Goal: Information Seeking & Learning: Learn about a topic

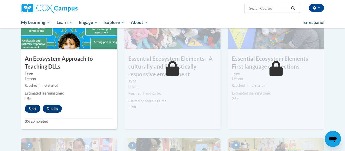
scroll to position [274, 0]
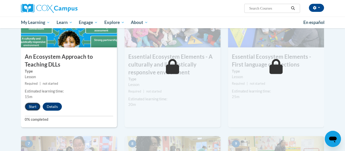
click at [36, 107] on button "Start" at bounding box center [33, 107] width 16 height 8
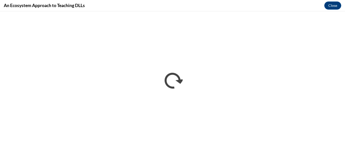
scroll to position [0, 0]
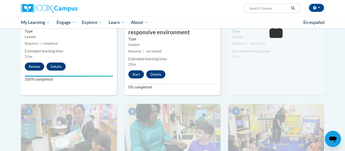
scroll to position [313, 0]
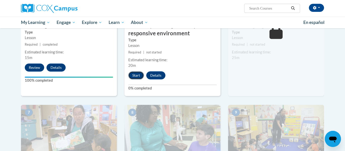
click at [136, 74] on button "Start" at bounding box center [136, 75] width 16 height 8
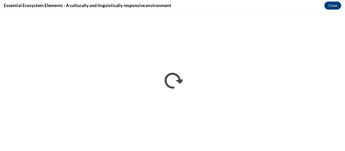
scroll to position [0, 0]
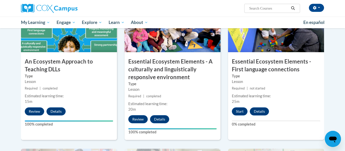
scroll to position [269, 0]
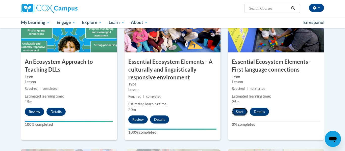
click at [236, 113] on button "Start" at bounding box center [240, 112] width 16 height 8
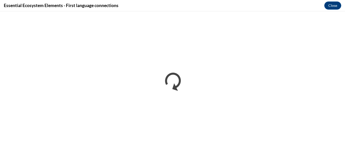
scroll to position [0, 0]
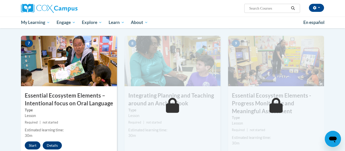
scroll to position [383, 0]
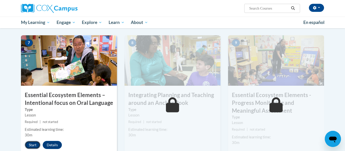
click at [36, 144] on button "Start" at bounding box center [33, 145] width 16 height 8
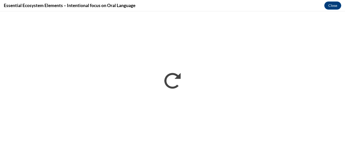
scroll to position [0, 0]
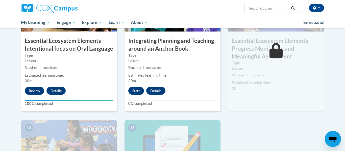
scroll to position [438, 0]
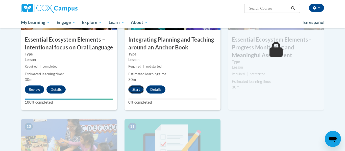
click at [141, 88] on button "Start" at bounding box center [136, 90] width 16 height 8
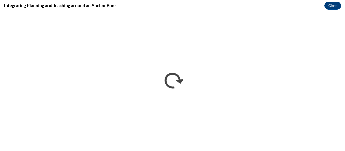
scroll to position [0, 0]
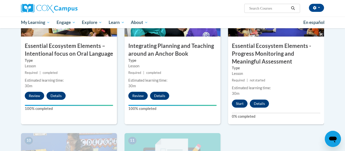
scroll to position [433, 0]
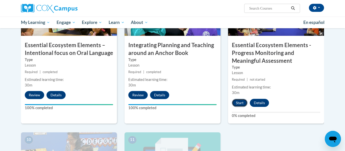
click at [236, 102] on button "Start" at bounding box center [240, 103] width 16 height 8
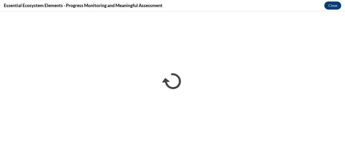
scroll to position [0, 0]
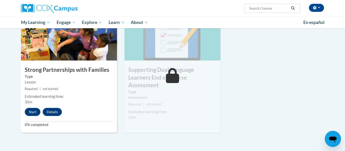
scroll to position [556, 0]
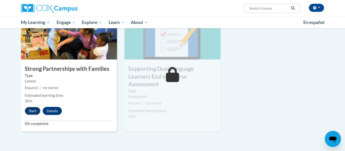
click at [38, 110] on button "Start" at bounding box center [33, 111] width 16 height 8
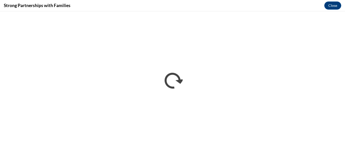
scroll to position [0, 0]
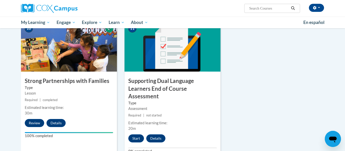
scroll to position [554, 0]
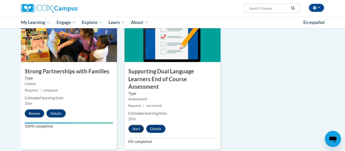
click at [140, 125] on button "Start" at bounding box center [136, 129] width 16 height 8
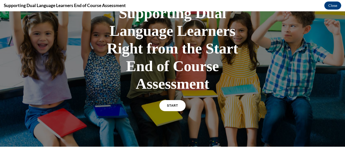
scroll to position [44, 0]
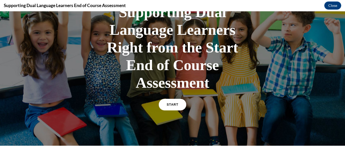
click at [176, 103] on link "START" at bounding box center [173, 105] width 28 height 12
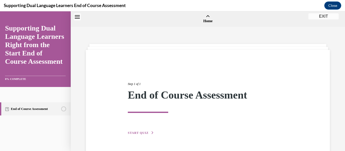
scroll to position [16, 0]
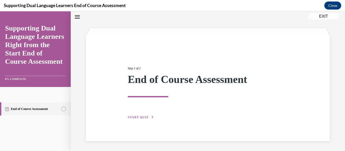
click at [142, 117] on span "START QUIZ" at bounding box center [138, 118] width 21 height 4
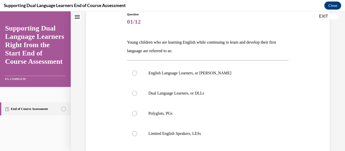
scroll to position [59, 0]
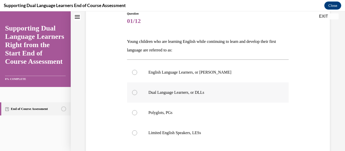
click at [145, 93] on label "Dual Language Learners, or DLLs" at bounding box center [208, 93] width 162 height 20
click at [137, 93] on input "Dual Language Learners, or DLLs" at bounding box center [134, 92] width 5 height 5
radio input "true"
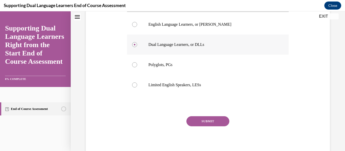
scroll to position [112, 0]
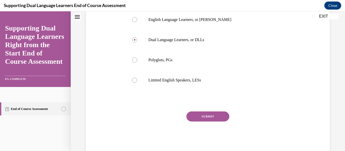
click at [189, 114] on button "SUBMIT" at bounding box center [207, 117] width 43 height 10
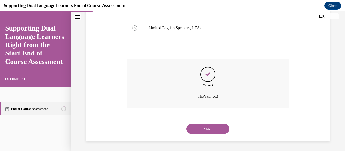
scroll to position [164, 0]
click at [191, 124] on button "NEXT" at bounding box center [207, 128] width 43 height 10
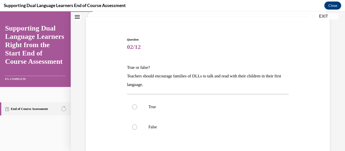
scroll to position [34, 0]
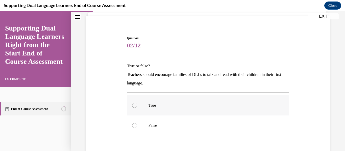
click at [179, 107] on p "True" at bounding box center [212, 105] width 128 height 5
click at [137, 107] on input "True" at bounding box center [134, 105] width 5 height 5
radio input "true"
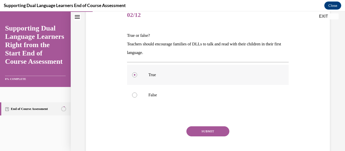
scroll to position [68, 0]
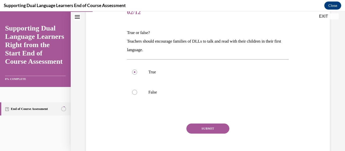
click at [193, 125] on button "SUBMIT" at bounding box center [207, 129] width 43 height 10
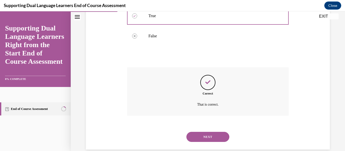
scroll to position [133, 0]
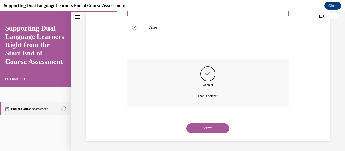
click at [193, 125] on button "NEXT" at bounding box center [207, 128] width 43 height 10
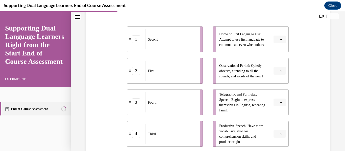
scroll to position [105, 0]
click at [171, 70] on div "First" at bounding box center [170, 71] width 51 height 20
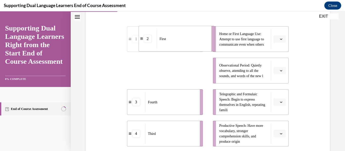
drag, startPoint x: 183, startPoint y: 74, endPoint x: 194, endPoint y: 42, distance: 33.9
click at [194, 42] on div "First" at bounding box center [181, 39] width 51 height 20
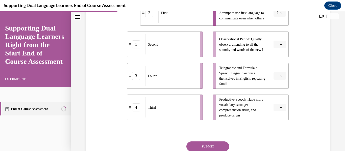
scroll to position [132, 0]
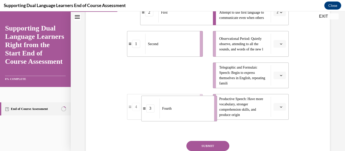
drag, startPoint x: 196, startPoint y: 82, endPoint x: 211, endPoint y: 115, distance: 36.4
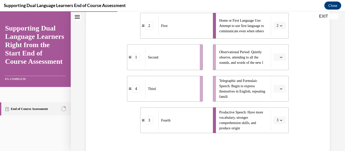
scroll to position [119, 0]
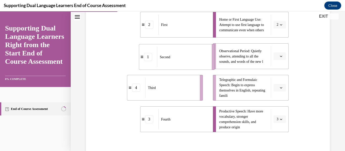
drag, startPoint x: 196, startPoint y: 47, endPoint x: 210, endPoint y: 48, distance: 13.2
click at [210, 48] on li "1 Second" at bounding box center [177, 57] width 76 height 26
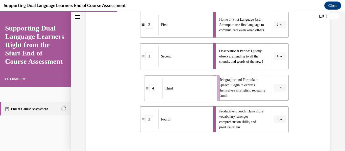
drag, startPoint x: 199, startPoint y: 81, endPoint x: 215, endPoint y: 82, distance: 16.2
click at [215, 82] on li "4 Third" at bounding box center [182, 88] width 76 height 26
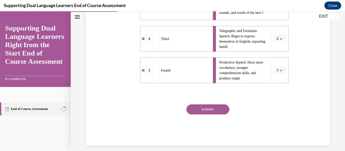
scroll to position [173, 0]
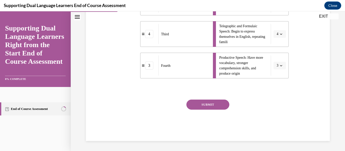
click at [210, 102] on button "SUBMIT" at bounding box center [207, 105] width 43 height 10
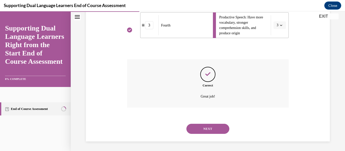
scroll to position [214, 0]
click at [207, 126] on button "NEXT" at bounding box center [207, 128] width 43 height 10
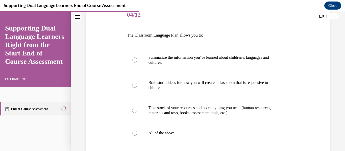
scroll to position [66, 0]
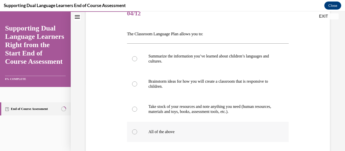
click at [195, 132] on p "All of the above" at bounding box center [212, 131] width 128 height 5
click at [137, 132] on input "All of the above" at bounding box center [134, 131] width 5 height 5
radio input "true"
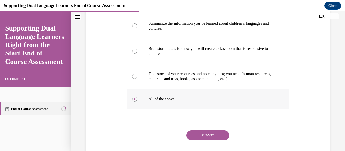
click at [195, 132] on button "SUBMIT" at bounding box center [207, 135] width 43 height 10
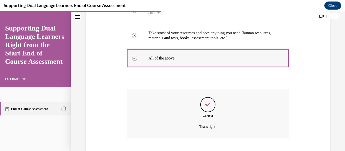
scroll to position [171, 0]
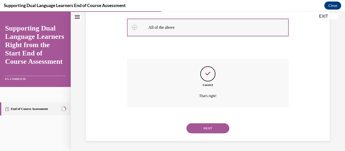
click at [189, 130] on button "NEXT" at bounding box center [207, 128] width 43 height 10
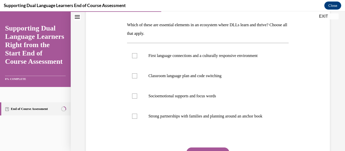
scroll to position [77, 0]
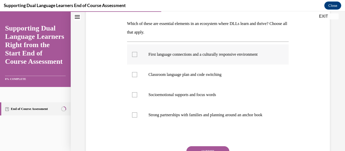
click at [137, 54] on div at bounding box center [134, 54] width 5 height 5
click at [137, 54] on input "First language connections and a culturally responsive environment" at bounding box center [134, 54] width 5 height 5
checkbox input "true"
click at [136, 74] on div at bounding box center [134, 74] width 5 height 5
click at [136, 74] on input "Classroom language plan and code switching" at bounding box center [134, 74] width 5 height 5
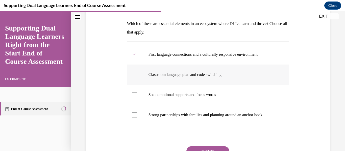
checkbox input "true"
click at [134, 95] on div at bounding box center [134, 94] width 5 height 5
click at [134, 95] on input "Socioemotional supports and focus words" at bounding box center [134, 94] width 5 height 5
checkbox input "true"
click at [134, 114] on div at bounding box center [134, 115] width 5 height 5
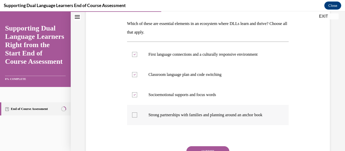
click at [134, 114] on input "Strong partnerships with families and planning around an anchor book" at bounding box center [134, 115] width 5 height 5
checkbox input "true"
click at [135, 76] on div at bounding box center [134, 74] width 5 height 5
click at [135, 76] on input "Classroom language plan and code switching" at bounding box center [134, 74] width 5 height 5
checkbox input "false"
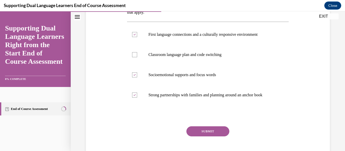
scroll to position [93, 0]
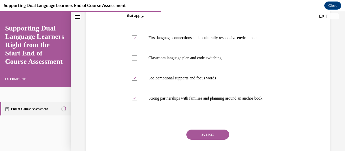
click at [213, 137] on button "SUBMIT" at bounding box center [207, 135] width 43 height 10
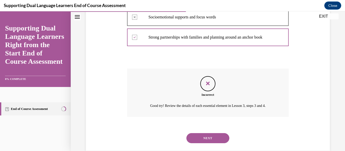
scroll to position [164, 0]
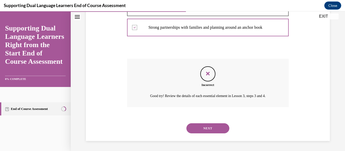
click at [213, 131] on button "NEXT" at bounding box center [207, 128] width 43 height 10
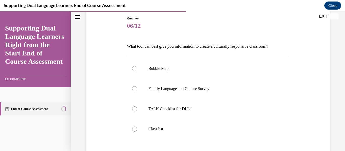
scroll to position [54, 0]
click at [173, 109] on p "TALK Checklist for DLLs" at bounding box center [212, 108] width 128 height 5
click at [137, 109] on input "TALK Checklist for DLLs" at bounding box center [134, 108] width 5 height 5
radio input "true"
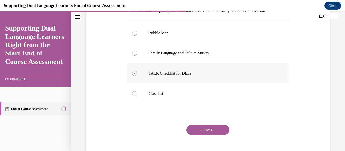
scroll to position [92, 0]
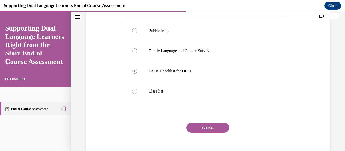
click at [196, 125] on button "SUBMIT" at bounding box center [207, 128] width 43 height 10
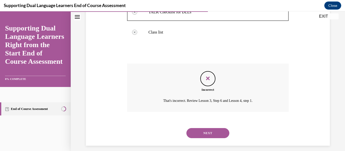
scroll to position [156, 0]
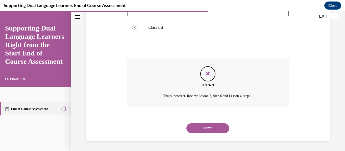
click at [196, 125] on button "NEXT" at bounding box center [207, 128] width 43 height 10
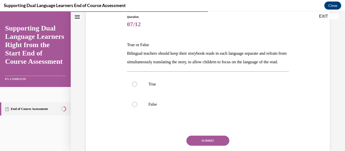
scroll to position [57, 0]
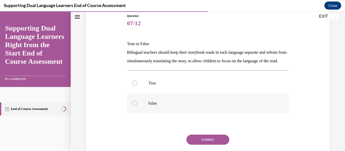
click at [151, 106] on p "False" at bounding box center [212, 103] width 128 height 5
click at [137, 106] on input "False" at bounding box center [134, 103] width 5 height 5
radio input "true"
click at [193, 145] on button "SUBMIT" at bounding box center [207, 140] width 43 height 10
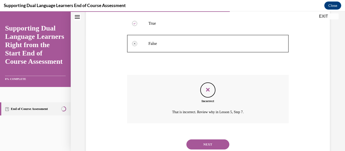
scroll to position [117, 0]
click at [196, 149] on button "NEXT" at bounding box center [207, 144] width 43 height 10
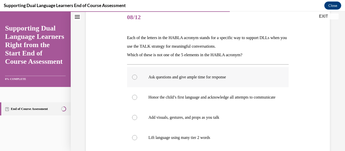
scroll to position [64, 0]
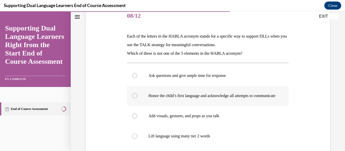
click at [157, 97] on p "Honor the child’s first language and acknowledge all attempts to communicate" at bounding box center [212, 95] width 128 height 5
click at [137, 97] on input "Honor the child’s first language and acknowledge all attempts to communicate" at bounding box center [134, 95] width 5 height 5
radio input "true"
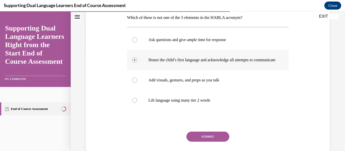
scroll to position [101, 0]
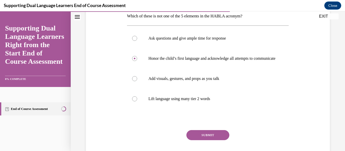
click at [194, 139] on button "SUBMIT" at bounding box center [207, 135] width 43 height 10
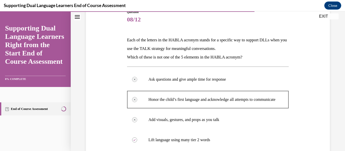
scroll to position [61, 0]
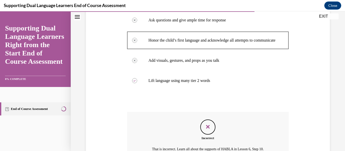
click at [194, 139] on div "Incorrect That is incorrect. Learn all about the supports of HABLA in Lesson 6,…" at bounding box center [208, 136] width 162 height 48
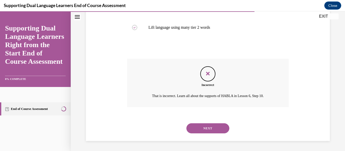
scroll to position [176, 0]
click at [194, 134] on button "NEXT" at bounding box center [207, 128] width 43 height 10
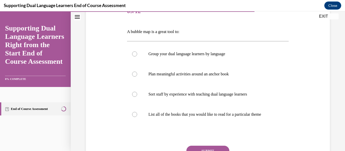
scroll to position [69, 0]
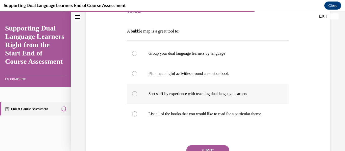
click at [150, 96] on p "Sort staff by experience with teaching dual language learners" at bounding box center [212, 93] width 128 height 5
click at [137, 96] on input "Sort staff by experience with teaching dual language learners" at bounding box center [134, 93] width 5 height 5
radio input "true"
click at [198, 147] on button "SUBMIT" at bounding box center [207, 150] width 43 height 10
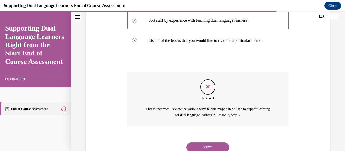
scroll to position [147, 0]
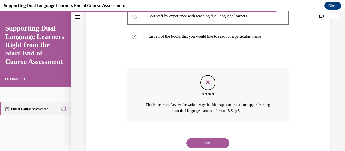
click at [198, 147] on button "NEXT" at bounding box center [207, 143] width 43 height 10
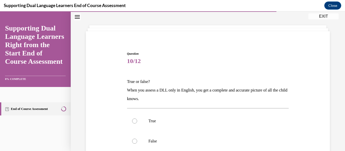
scroll to position [26, 0]
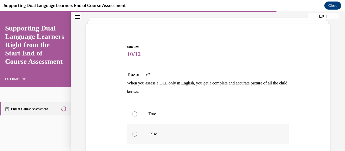
click at [184, 131] on label "False" at bounding box center [208, 134] width 162 height 20
click at [137, 132] on input "False" at bounding box center [134, 134] width 5 height 5
radio input "true"
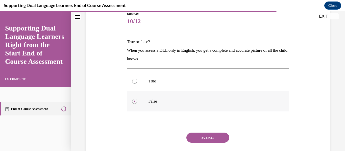
scroll to position [61, 0]
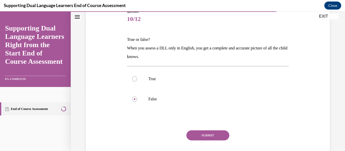
click at [195, 135] on button "SUBMIT" at bounding box center [207, 135] width 43 height 10
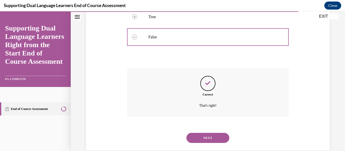
scroll to position [124, 0]
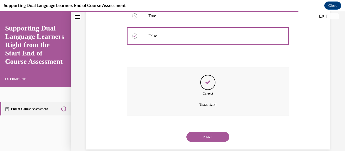
click at [195, 135] on button "NEXT" at bounding box center [207, 137] width 43 height 10
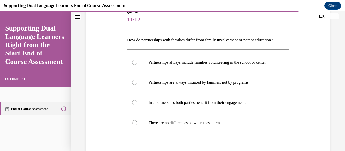
scroll to position [61, 0]
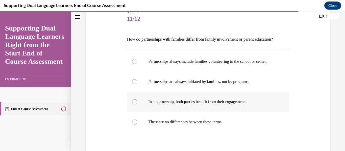
click at [178, 104] on p "In a partnership, both parties benefit from their engagement." at bounding box center [212, 101] width 128 height 5
click at [137, 104] on input "In a partnership, both parties benefit from their engagement." at bounding box center [134, 101] width 5 height 5
radio input "true"
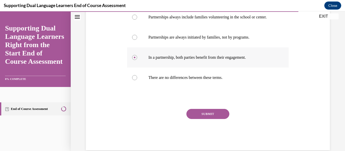
scroll to position [110, 0]
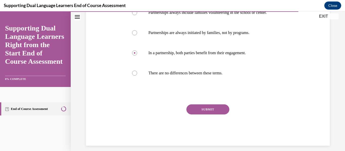
click at [205, 115] on button "SUBMIT" at bounding box center [207, 109] width 43 height 10
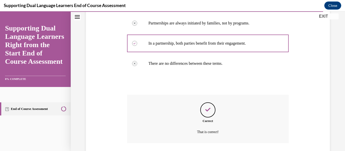
scroll to position [153, 0]
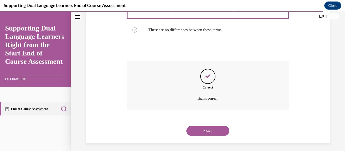
click at [205, 135] on button "NEXT" at bounding box center [207, 131] width 43 height 10
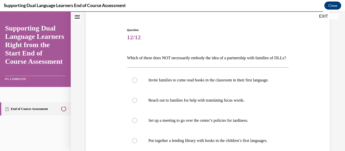
scroll to position [44, 0]
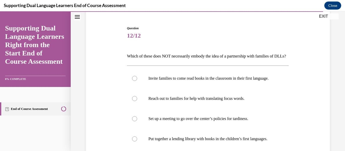
click at [205, 121] on p "Set up a meeting to go over the center’s policies for tardiness." at bounding box center [212, 118] width 128 height 5
click at [137, 121] on input "Set up a meeting to go over the center’s policies for tardiness." at bounding box center [134, 118] width 5 height 5
radio input "true"
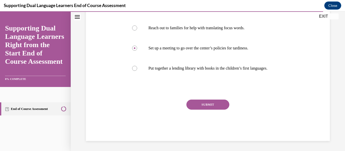
scroll to position [134, 0]
click at [192, 102] on button "SUBMIT" at bounding box center [207, 105] width 43 height 10
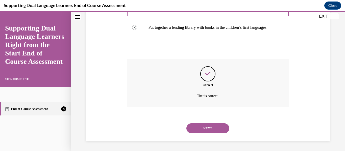
scroll to position [174, 0]
click at [196, 125] on button "NEXT" at bounding box center [207, 128] width 43 height 10
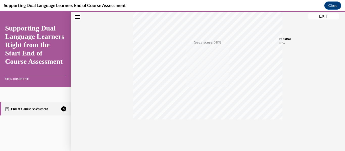
scroll to position [119, 0]
click at [212, 120] on icon "button" at bounding box center [208, 121] width 18 height 6
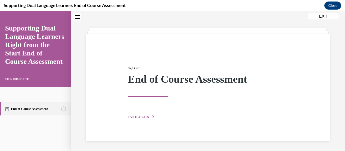
scroll to position [16, 0]
click at [153, 115] on button "TAKE AGAIN" at bounding box center [141, 117] width 27 height 5
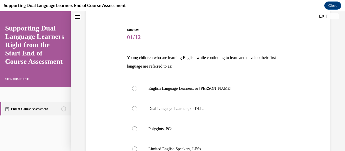
click at [153, 115] on label "Dual Language Learners, or DLLs" at bounding box center [208, 109] width 162 height 20
click at [137, 111] on input "Dual Language Learners, or DLLs" at bounding box center [134, 108] width 5 height 5
radio input "true"
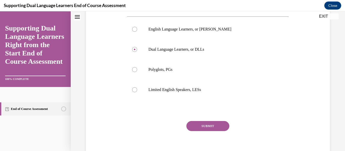
scroll to position [103, 0]
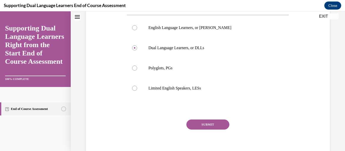
click at [224, 126] on button "SUBMIT" at bounding box center [207, 125] width 43 height 10
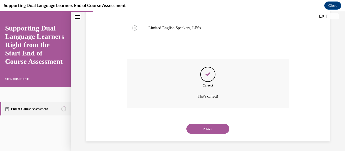
scroll to position [164, 0]
click at [224, 128] on button "NEXT" at bounding box center [207, 128] width 43 height 10
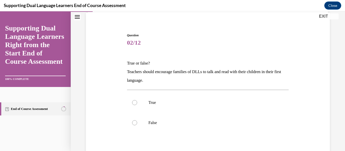
scroll to position [38, 0]
click at [206, 107] on label "True" at bounding box center [208, 102] width 162 height 20
click at [137, 105] on input "True" at bounding box center [134, 102] width 5 height 5
radio input "true"
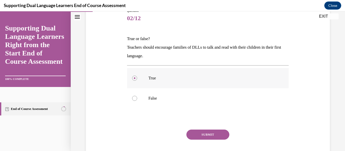
scroll to position [64, 0]
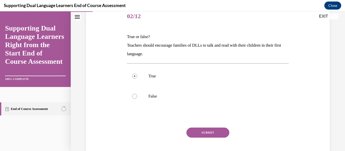
click at [202, 130] on button "SUBMIT" at bounding box center [207, 133] width 43 height 10
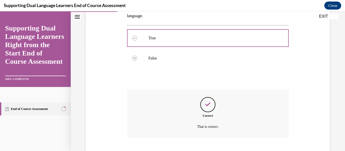
scroll to position [133, 0]
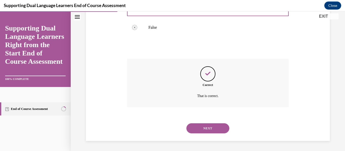
click at [202, 130] on button "NEXT" at bounding box center [207, 128] width 43 height 10
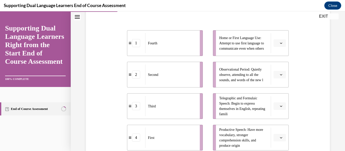
scroll to position [100, 0]
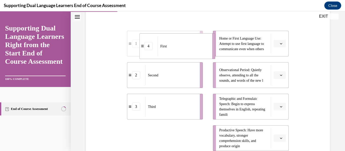
drag, startPoint x: 186, startPoint y: 129, endPoint x: 199, endPoint y: 34, distance: 95.4
click at [199, 36] on div "First" at bounding box center [183, 46] width 51 height 20
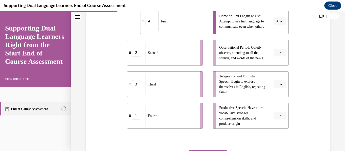
scroll to position [124, 0]
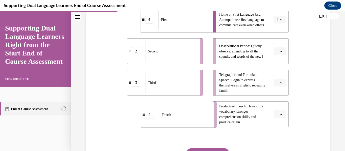
drag, startPoint x: 196, startPoint y: 105, endPoint x: 210, endPoint y: 106, distance: 14.2
click at [210, 106] on li "1 Fourth" at bounding box center [179, 115] width 76 height 26
drag, startPoint x: 197, startPoint y: 55, endPoint x: 210, endPoint y: 57, distance: 12.5
click at [210, 57] on li "2 Second" at bounding box center [177, 53] width 76 height 26
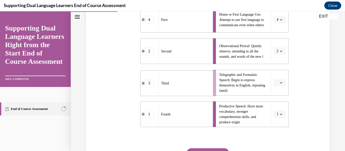
drag, startPoint x: 201, startPoint y: 77, endPoint x: 215, endPoint y: 78, distance: 13.7
click at [215, 78] on li "3 Third" at bounding box center [178, 83] width 76 height 26
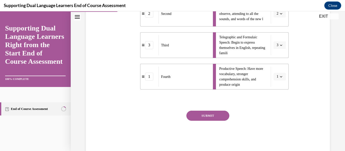
scroll to position [173, 0]
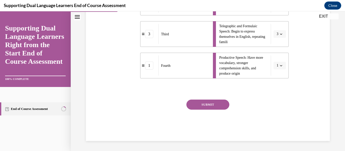
click at [210, 101] on button "SUBMIT" at bounding box center [207, 105] width 43 height 10
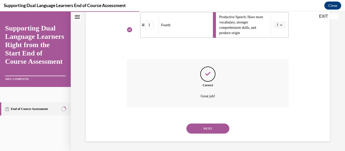
scroll to position [214, 0]
click at [203, 127] on button "NEXT" at bounding box center [207, 128] width 43 height 10
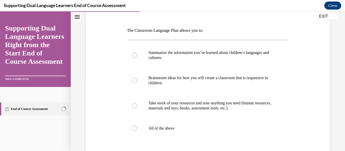
scroll to position [70, 0]
click at [193, 127] on p "All of the above" at bounding box center [212, 128] width 128 height 5
click at [137, 127] on input "All of the above" at bounding box center [134, 128] width 5 height 5
radio input "true"
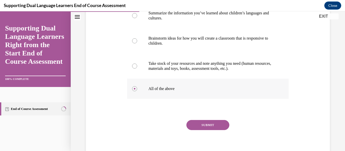
scroll to position [111, 0]
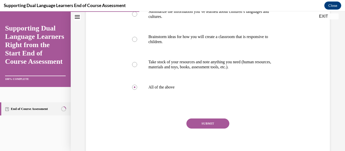
click at [193, 127] on button "SUBMIT" at bounding box center [207, 124] width 43 height 10
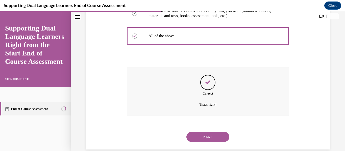
scroll to position [171, 0]
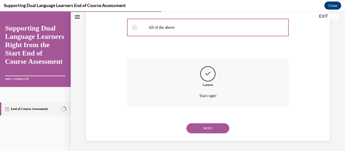
click at [193, 128] on button "NEXT" at bounding box center [207, 128] width 43 height 10
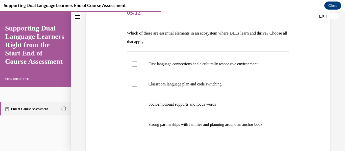
scroll to position [68, 0]
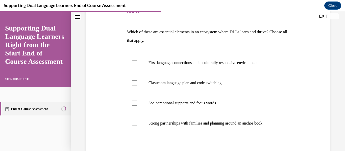
click at [193, 128] on label "Strong partnerships with families and planning around an anchor book" at bounding box center [208, 123] width 162 height 20
click at [137, 126] on input "Strong partnerships with families and planning around an anchor book" at bounding box center [134, 123] width 5 height 5
checkbox input "true"
click at [194, 66] on label "First language connections and a culturally responsive environment" at bounding box center [208, 63] width 162 height 20
click at [137, 65] on input "First language connections and a culturally responsive environment" at bounding box center [134, 62] width 5 height 5
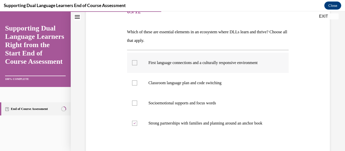
checkbox input "true"
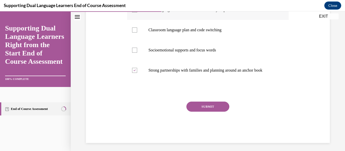
scroll to position [123, 0]
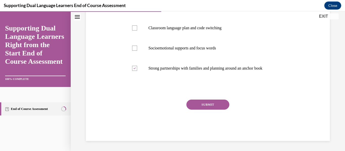
click at [194, 103] on button "SUBMIT" at bounding box center [207, 105] width 43 height 10
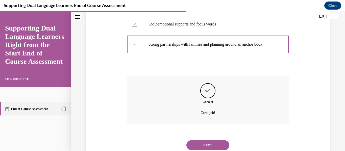
scroll to position [164, 0]
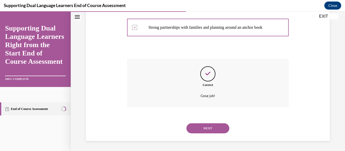
click at [194, 124] on button "NEXT" at bounding box center [207, 128] width 43 height 10
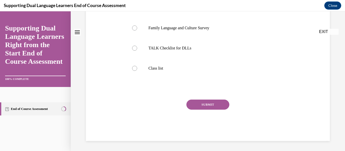
scroll to position [0, 0]
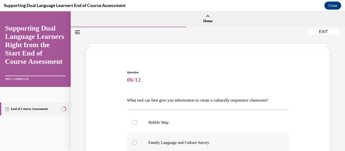
click at [189, 140] on p "Family Language and Culture Survey" at bounding box center [212, 142] width 128 height 5
click at [137, 140] on input "Family Language and Culture Survey" at bounding box center [134, 142] width 5 height 5
radio input "true"
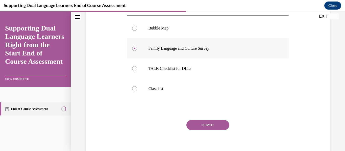
scroll to position [96, 0]
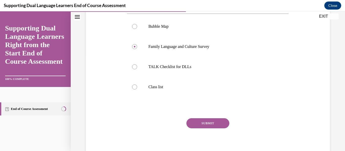
click at [202, 125] on button "SUBMIT" at bounding box center [207, 123] width 43 height 10
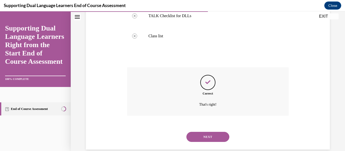
scroll to position [156, 0]
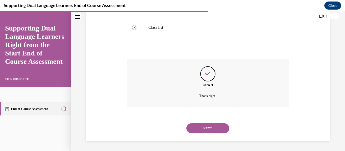
click at [202, 125] on button "NEXT" at bounding box center [207, 128] width 43 height 10
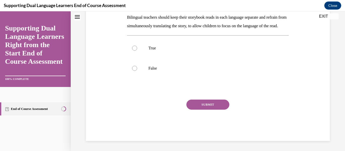
scroll to position [0, 0]
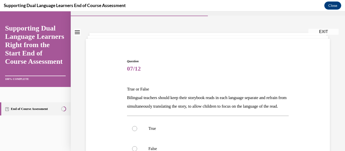
click at [199, 133] on label "True" at bounding box center [208, 129] width 162 height 20
click at [137, 131] on input "True" at bounding box center [134, 128] width 5 height 5
radio input "true"
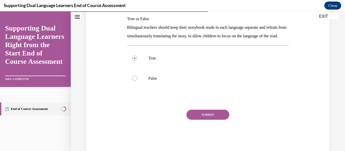
scroll to position [83, 0]
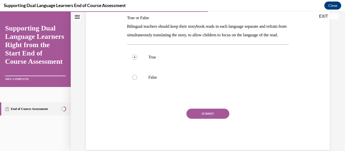
click at [202, 119] on button "SUBMIT" at bounding box center [207, 114] width 43 height 10
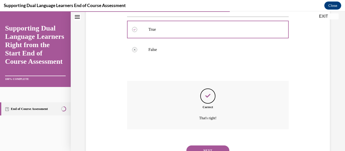
scroll to position [141, 0]
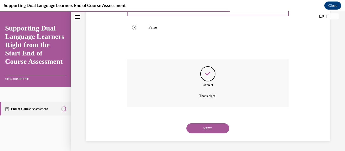
click at [202, 125] on button "NEXT" at bounding box center [207, 128] width 43 height 10
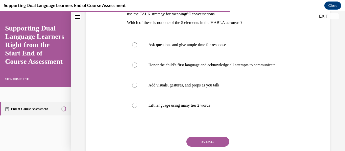
scroll to position [96, 0]
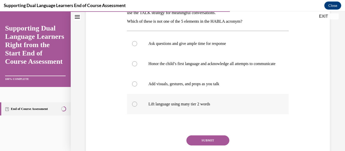
click at [204, 114] on label "Lift language using many tier 2 words" at bounding box center [208, 104] width 162 height 20
click at [137, 107] on input "Lift language using many tier 2 words" at bounding box center [134, 104] width 5 height 5
radio input "true"
click at [200, 144] on button "SUBMIT" at bounding box center [207, 141] width 43 height 10
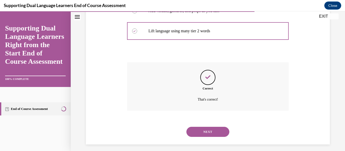
scroll to position [178, 0]
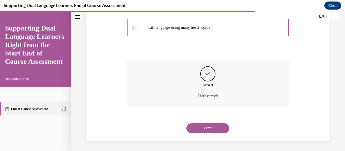
click at [208, 124] on button "NEXT" at bounding box center [207, 128] width 43 height 10
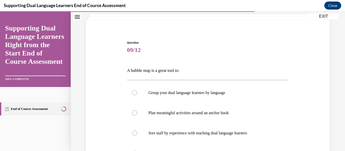
scroll to position [31, 0]
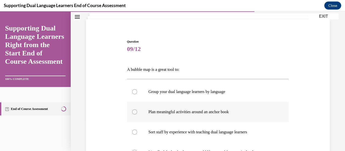
click at [204, 119] on label "Plan meaningful activities around an anchor book" at bounding box center [208, 112] width 162 height 20
click at [137, 115] on input "Plan meaningful activities around an anchor book" at bounding box center [134, 112] width 5 height 5
radio input "true"
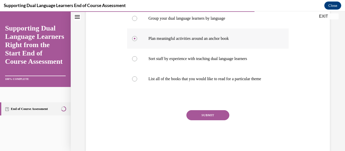
click at [204, 119] on button "SUBMIT" at bounding box center [207, 115] width 43 height 10
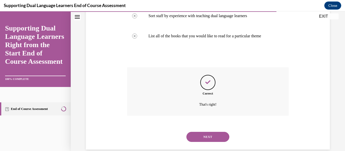
scroll to position [156, 0]
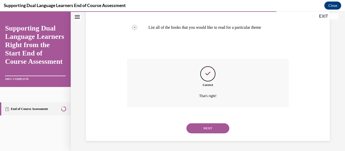
click at [203, 125] on button "NEXT" at bounding box center [207, 128] width 43 height 10
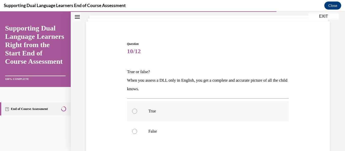
scroll to position [30, 0]
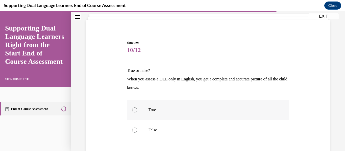
click at [201, 129] on p "False" at bounding box center [212, 130] width 128 height 5
click at [137, 129] on input "False" at bounding box center [134, 130] width 5 height 5
radio input "true"
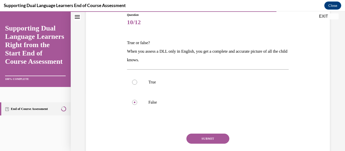
click at [199, 136] on button "SUBMIT" at bounding box center [207, 139] width 43 height 10
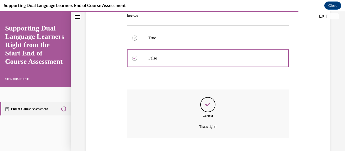
scroll to position [133, 0]
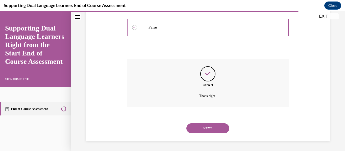
click at [201, 132] on button "NEXT" at bounding box center [207, 128] width 43 height 10
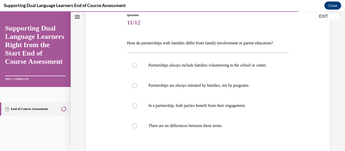
scroll to position [57, 0]
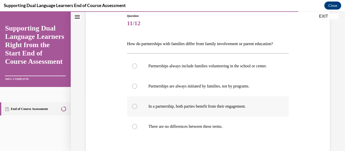
click at [207, 109] on p "In a partnership, both parties benefit from their engagement." at bounding box center [212, 106] width 128 height 5
click at [137, 109] on input "In a partnership, both parties benefit from their engagement." at bounding box center [134, 106] width 5 height 5
radio input "true"
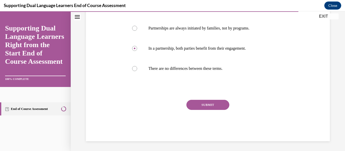
click at [207, 110] on button "SUBMIT" at bounding box center [207, 105] width 43 height 10
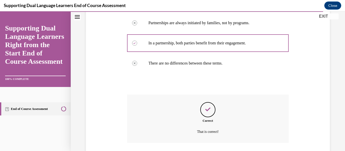
scroll to position [161, 0]
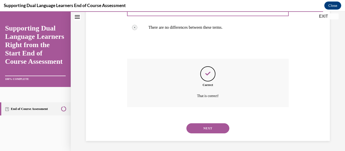
click at [202, 129] on button "NEXT" at bounding box center [207, 128] width 43 height 10
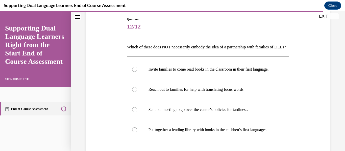
scroll to position [54, 0]
click at [202, 120] on label "Set up a meeting to go over the center’s policies for tardiness." at bounding box center [208, 109] width 162 height 20
click at [137, 112] on input "Set up a meeting to go over the center’s policies for tardiness." at bounding box center [134, 109] width 5 height 5
radio input "true"
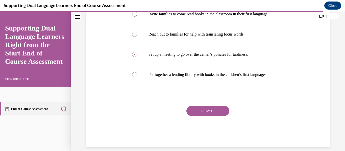
click at [202, 116] on button "SUBMIT" at bounding box center [207, 111] width 43 height 10
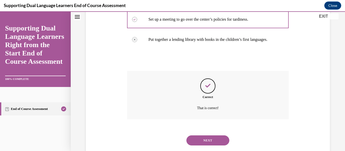
scroll to position [174, 0]
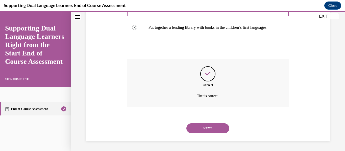
click at [202, 129] on button "NEXT" at bounding box center [207, 128] width 43 height 10
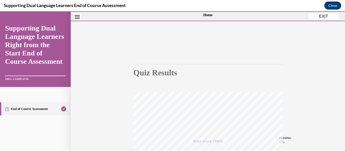
scroll to position [0, 0]
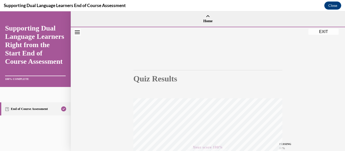
click at [332, 31] on button "EXIT" at bounding box center [323, 32] width 30 height 6
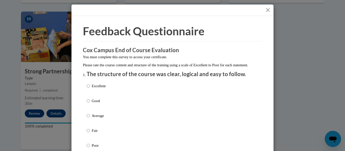
click at [102, 96] on label "Excellent" at bounding box center [96, 90] width 19 height 14
click at [90, 89] on input "Excellent" at bounding box center [88, 86] width 3 height 6
radio input "true"
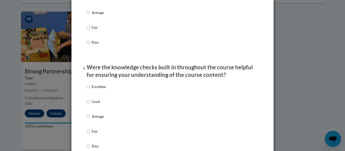
click at [102, 96] on label "Excellent" at bounding box center [96, 91] width 19 height 14
click at [90, 90] on input "Excellent" at bounding box center [88, 87] width 3 height 6
radio input "true"
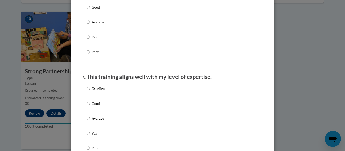
click at [102, 92] on p "Excellent" at bounding box center [99, 89] width 14 height 6
click at [90, 92] on input "Excellent" at bounding box center [88, 89] width 3 height 6
radio input "true"
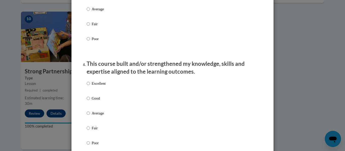
click at [102, 94] on label "Excellent" at bounding box center [96, 88] width 19 height 14
click at [90, 86] on input "Excellent" at bounding box center [88, 84] width 3 height 6
radio input "true"
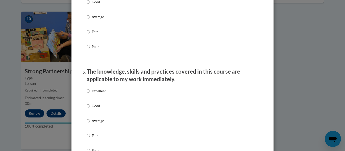
click at [102, 94] on p "Excellent" at bounding box center [99, 91] width 14 height 6
click at [90, 94] on input "Excellent" at bounding box center [88, 91] width 3 height 6
radio input "true"
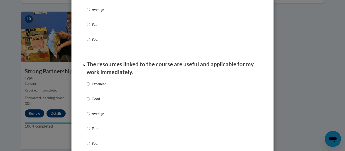
click at [102, 95] on label "Excellent" at bounding box center [96, 88] width 19 height 14
click at [90, 87] on input "Excellent" at bounding box center [88, 84] width 3 height 6
radio input "true"
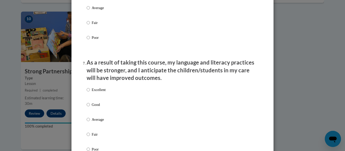
click at [102, 93] on p "Excellent" at bounding box center [99, 90] width 14 height 6
click at [90, 93] on input "Excellent" at bounding box center [88, 90] width 3 height 6
radio input "true"
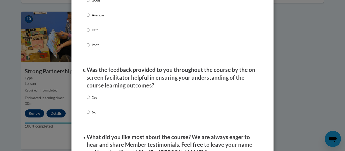
scroll to position [728, 0]
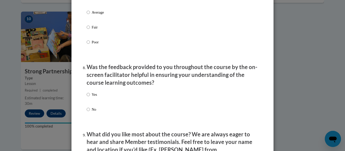
click at [102, 96] on div "Yes No" at bounding box center [173, 108] width 172 height 38
click at [99, 98] on div "Yes No" at bounding box center [173, 108] width 172 height 38
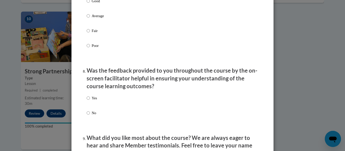
scroll to position [720, 0]
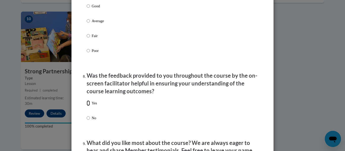
click at [88, 106] on input "Yes" at bounding box center [88, 103] width 3 height 6
radio input "true"
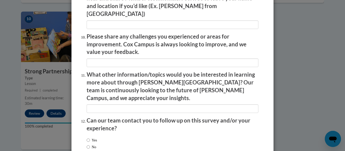
scroll to position [898, 0]
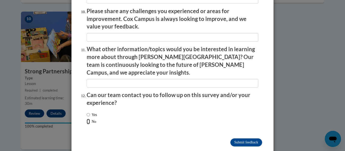
click at [88, 119] on input "No" at bounding box center [88, 122] width 3 height 6
radio input "true"
click at [240, 139] on input "Submit feedback" at bounding box center [246, 143] width 32 height 8
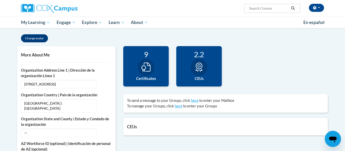
scroll to position [100, 0]
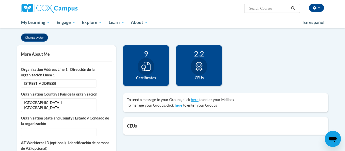
click at [154, 66] on div at bounding box center [146, 66] width 17 height 17
click at [148, 65] on icon at bounding box center [145, 66] width 9 height 9
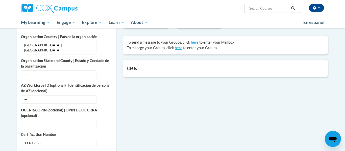
scroll to position [159, 0]
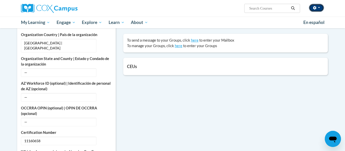
click at [314, 7] on icon "button" at bounding box center [314, 8] width 3 height 4
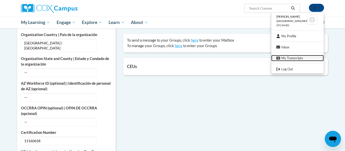
click at [286, 56] on link "My Transcripts" at bounding box center [297, 58] width 53 height 6
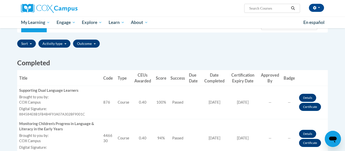
scroll to position [109, 0]
